Goal: Check status

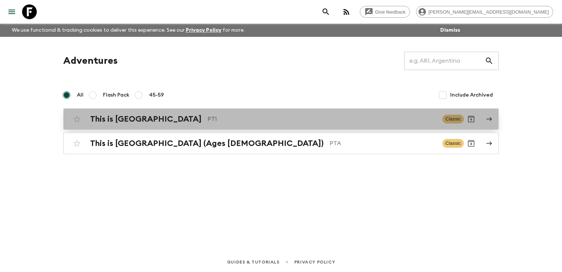
click at [270, 120] on p "PT1" at bounding box center [322, 118] width 229 height 9
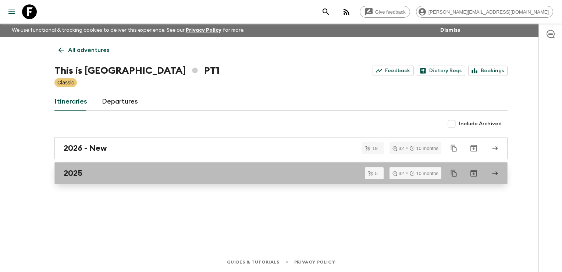
click at [138, 169] on div "2025" at bounding box center [274, 173] width 421 height 10
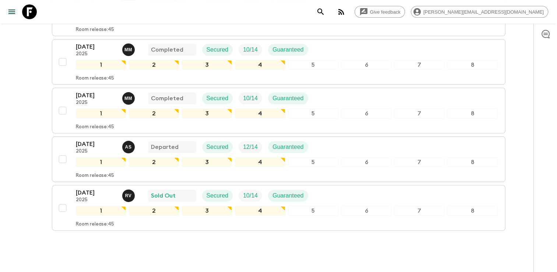
scroll to position [166, 0]
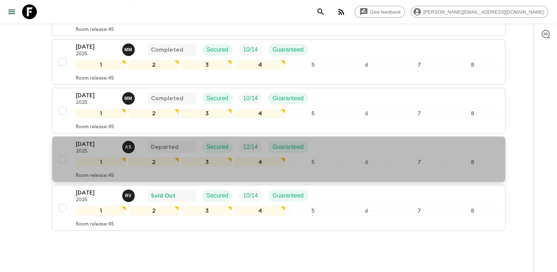
click at [342, 148] on div "[DATE] 2025 A S Departed Secured 12 / 14 Guaranteed" at bounding box center [287, 146] width 422 height 15
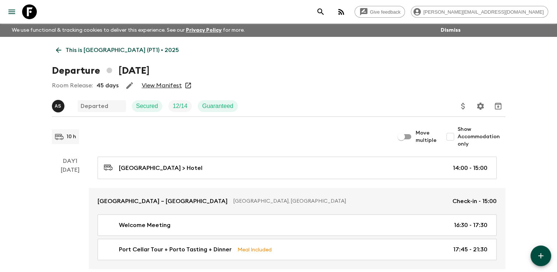
click at [162, 86] on link "View Manifest" at bounding box center [162, 85] width 40 height 7
